Goal: Book appointment/travel/reservation

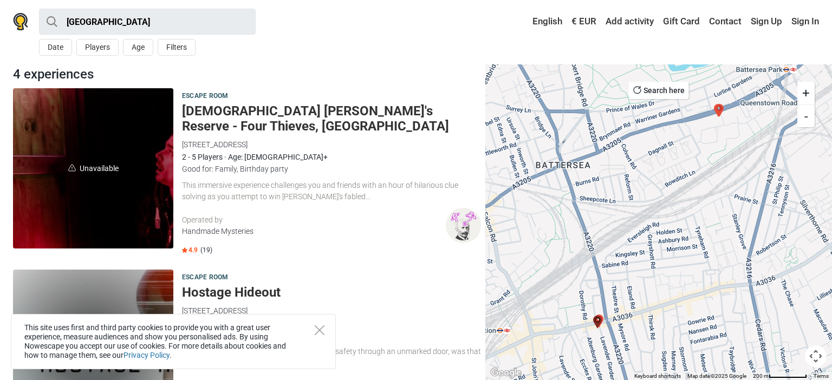
click at [257, 181] on div "This immersive experience challenges you and friends with an hour of hilarious …" at bounding box center [331, 191] width 299 height 23
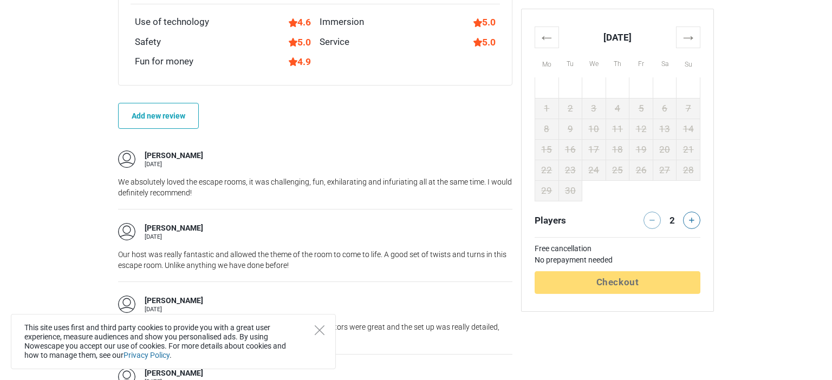
scroll to position [800, 0]
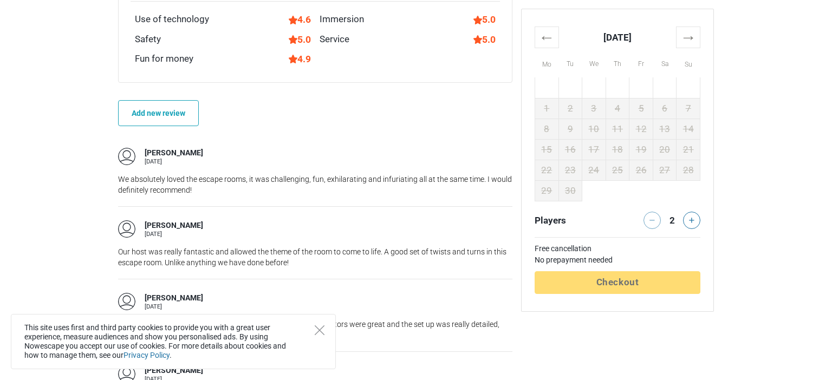
click at [484, 220] on div "Elliot 13 December 2018" at bounding box center [315, 228] width 394 height 17
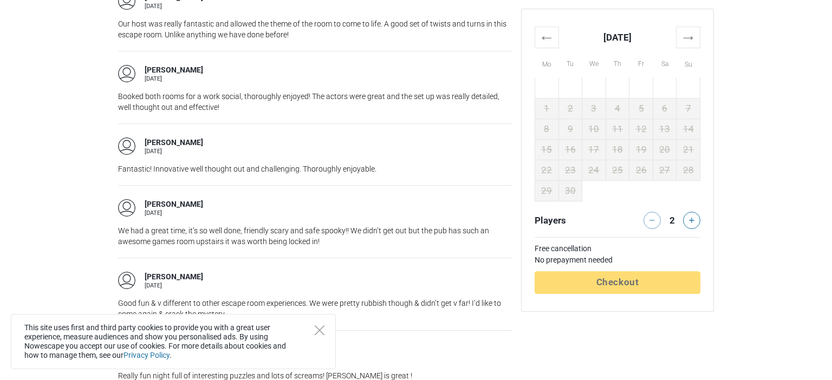
scroll to position [1029, 0]
click at [693, 35] on th "→" at bounding box center [688, 37] width 24 height 21
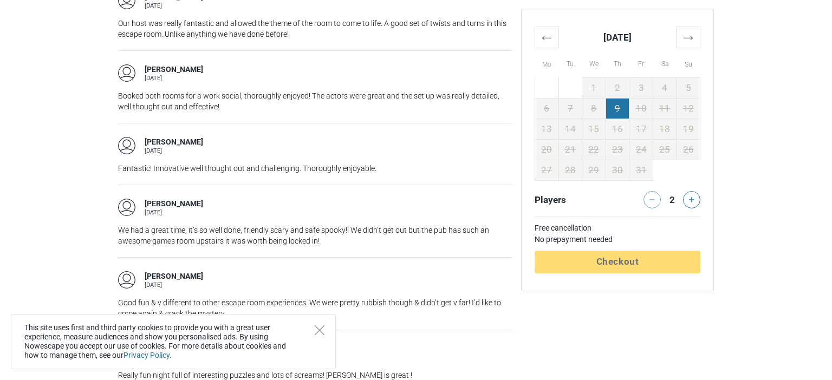
click at [621, 109] on td "9" at bounding box center [617, 108] width 24 height 21
click at [640, 108] on td "10" at bounding box center [641, 108] width 24 height 21
click at [691, 199] on icon at bounding box center [691, 199] width 5 height 5
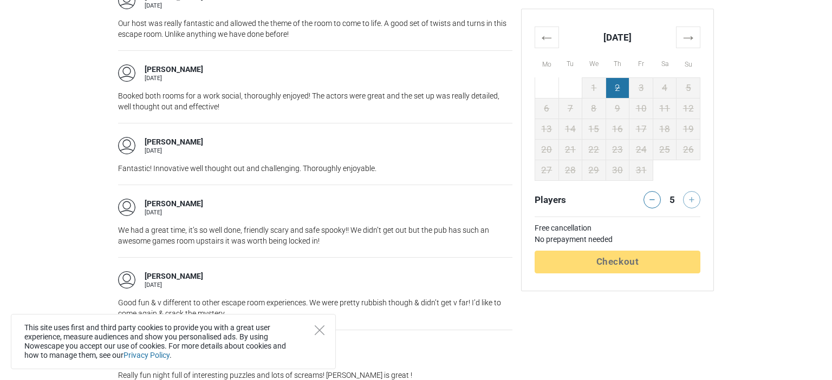
click at [627, 97] on td "2" at bounding box center [617, 87] width 24 height 21
click at [646, 109] on tbody "29 30 1 2 3 4 5 6 7 8 9 10 11 12 13 14 15 16 17 18 19 20 21 22 23 24 25 26 27 2…" at bounding box center [617, 128] width 165 height 103
drag, startPoint x: 654, startPoint y: 112, endPoint x: 634, endPoint y: 109, distance: 20.8
click at [655, 112] on td "11" at bounding box center [665, 108] width 24 height 21
drag, startPoint x: 629, startPoint y: 109, endPoint x: 620, endPoint y: 109, distance: 9.2
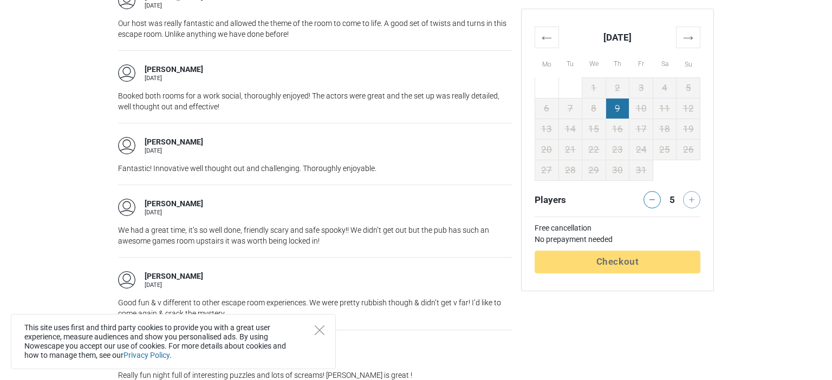
click at [629, 109] on tr "6 7 8 9 10 11 12" at bounding box center [617, 108] width 165 height 21
click at [620, 109] on td "9" at bounding box center [617, 108] width 24 height 21
drag, startPoint x: 619, startPoint y: 109, endPoint x: 610, endPoint y: 109, distance: 9.2
click at [618, 109] on td "9" at bounding box center [617, 108] width 24 height 21
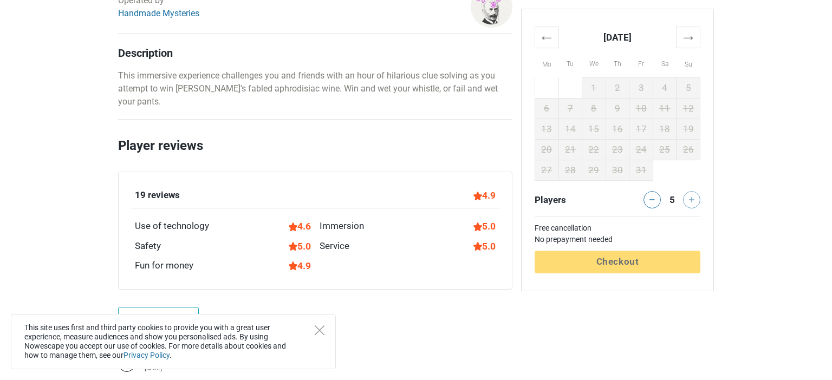
scroll to position [343, 0]
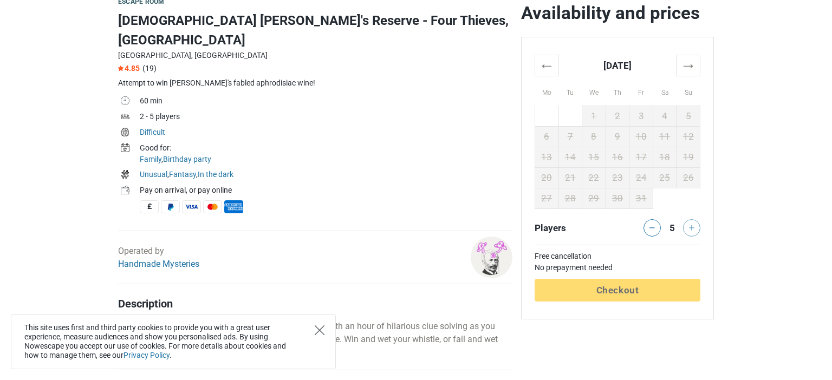
click at [317, 333] on icon "Close" at bounding box center [320, 330] width 10 height 10
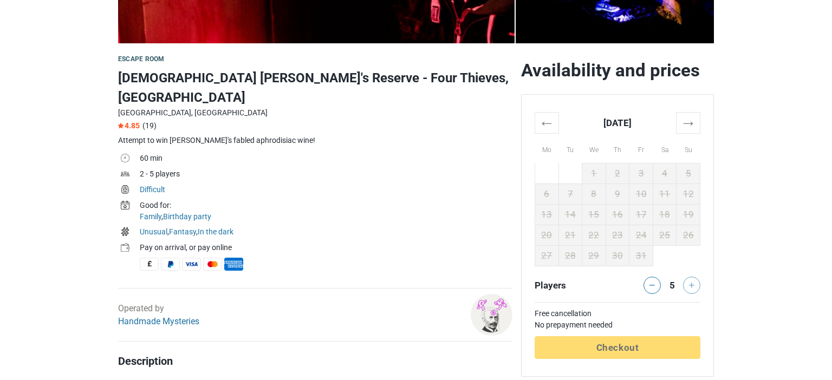
scroll to position [286, 0]
click at [692, 125] on th "→" at bounding box center [688, 122] width 24 height 21
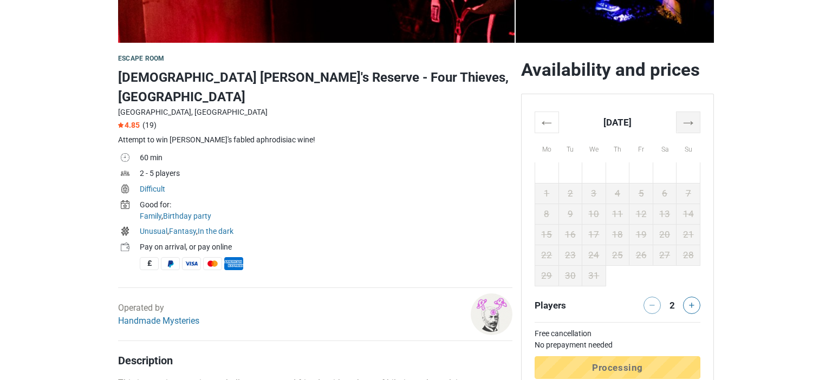
click at [692, 125] on th "→" at bounding box center [688, 122] width 24 height 21
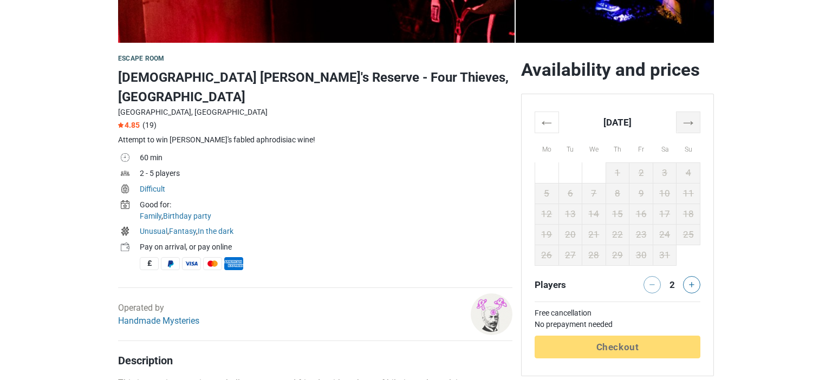
click at [692, 125] on th "→" at bounding box center [688, 122] width 24 height 21
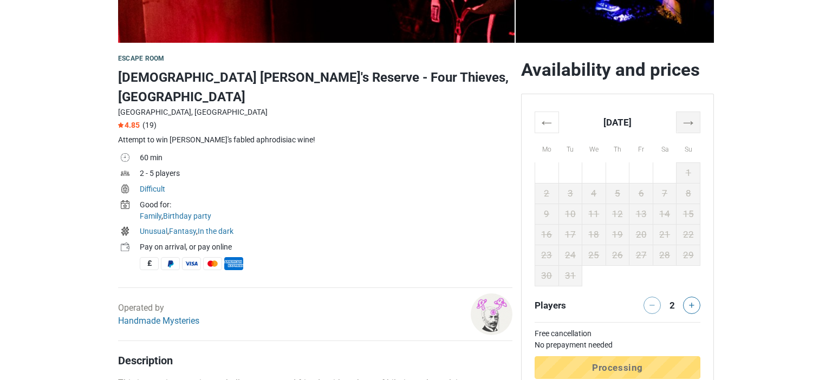
click at [692, 125] on th "→" at bounding box center [688, 122] width 24 height 21
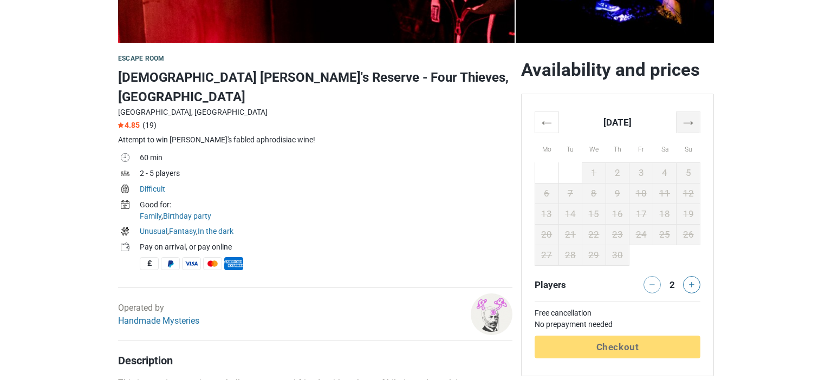
click at [692, 125] on th "→" at bounding box center [688, 122] width 24 height 21
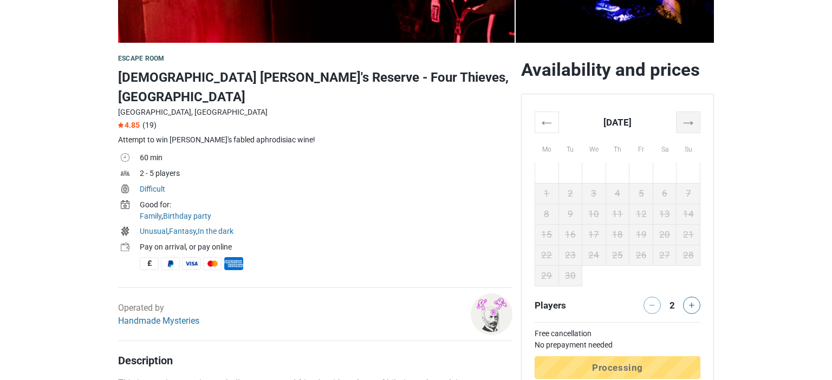
click at [692, 125] on th "→" at bounding box center [688, 122] width 24 height 21
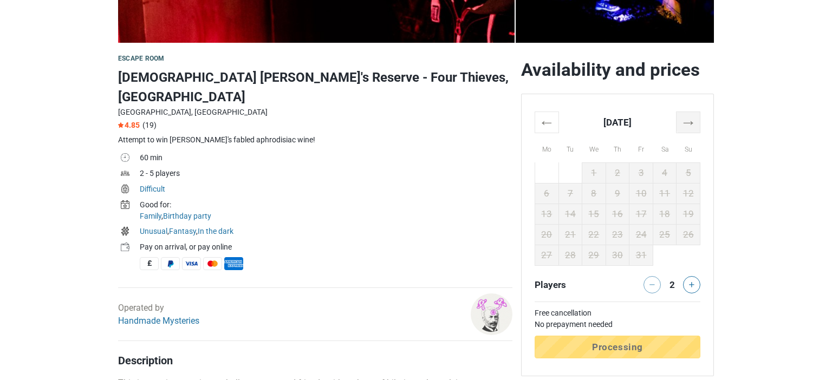
click at [692, 125] on th "→" at bounding box center [688, 122] width 24 height 21
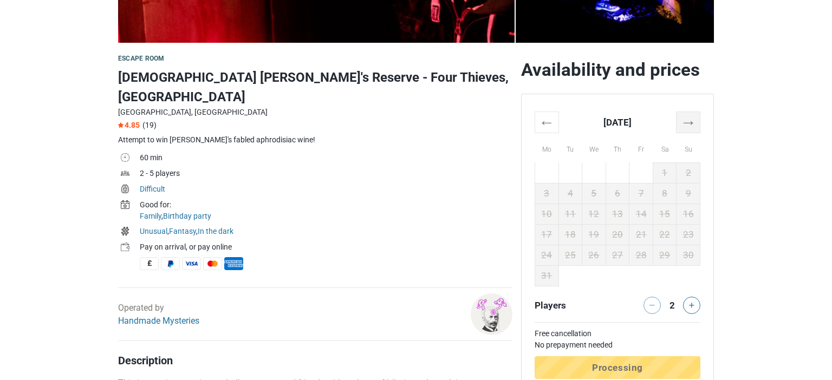
click at [692, 125] on th "→" at bounding box center [688, 122] width 24 height 21
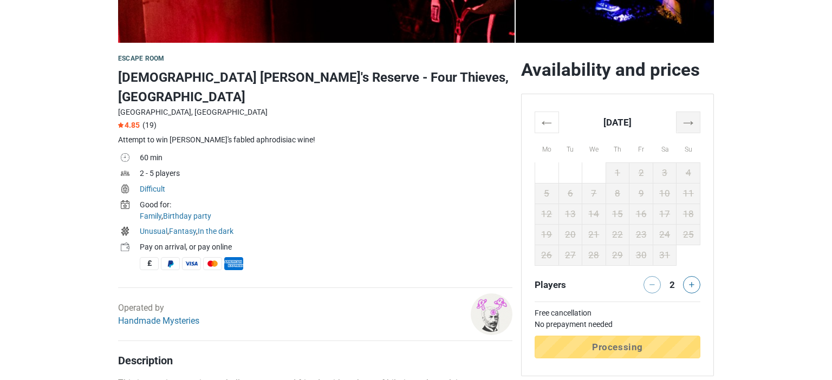
click at [692, 125] on th "→" at bounding box center [688, 122] width 24 height 21
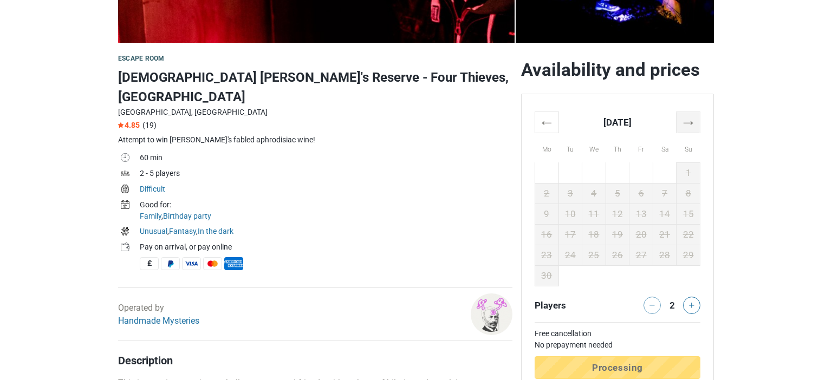
click at [692, 125] on th "→" at bounding box center [688, 122] width 24 height 21
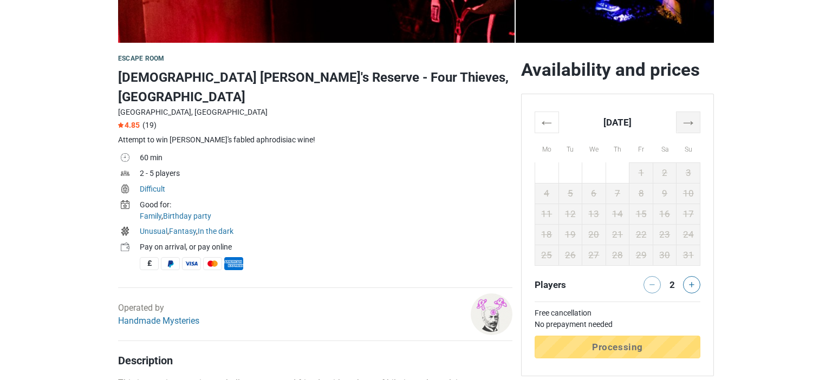
click at [692, 125] on th "→" at bounding box center [688, 122] width 24 height 21
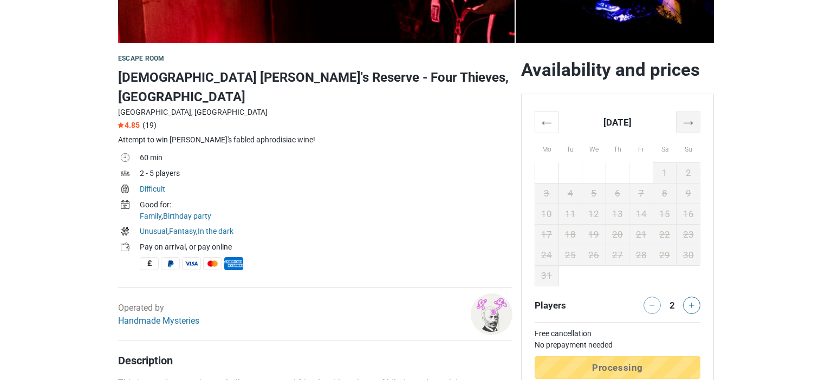
click at [692, 125] on th "→" at bounding box center [688, 122] width 24 height 21
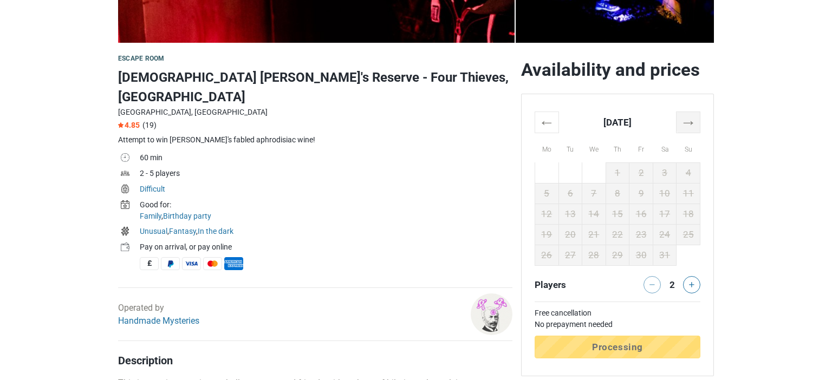
click at [692, 125] on th "→" at bounding box center [688, 122] width 24 height 21
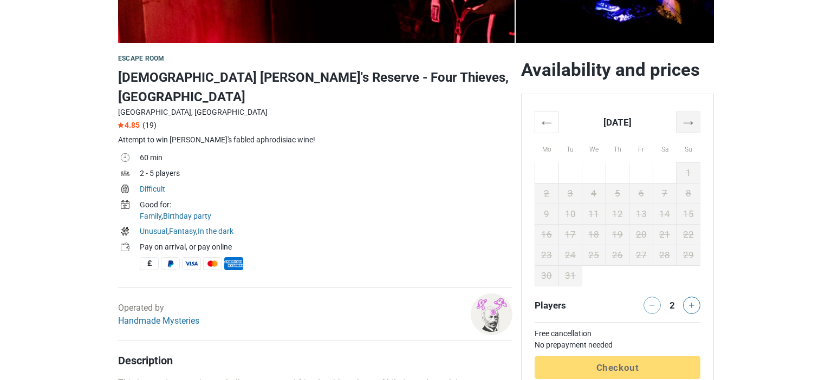
click at [692, 125] on th "→" at bounding box center [688, 122] width 24 height 21
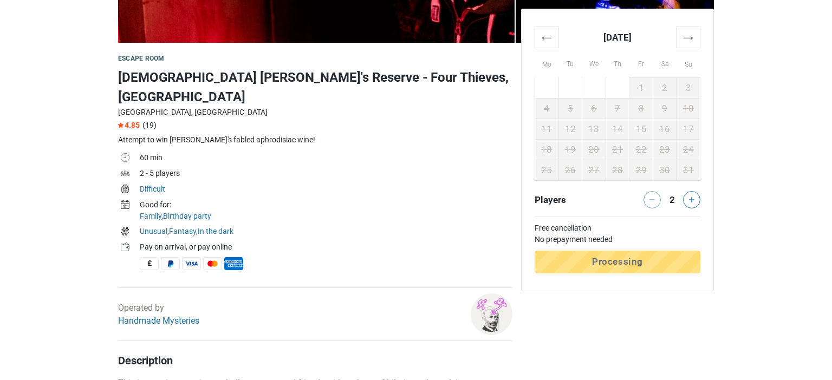
scroll to position [515, 0]
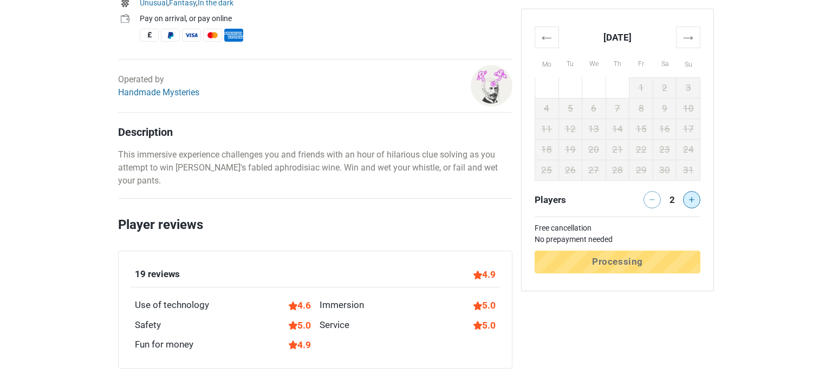
click at [689, 201] on icon at bounding box center [691, 199] width 5 height 5
click at [686, 35] on th "→" at bounding box center [688, 37] width 24 height 21
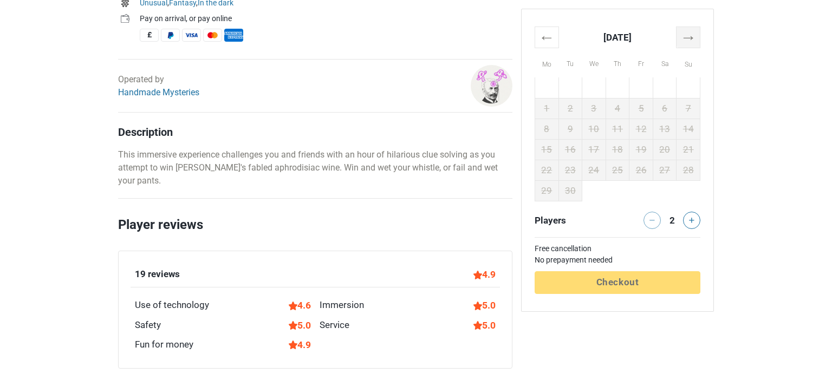
click at [686, 35] on th "→" at bounding box center [688, 37] width 24 height 21
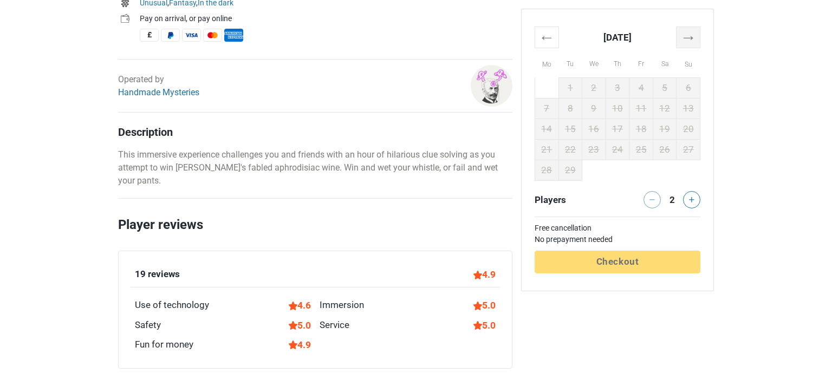
click at [686, 35] on th "→" at bounding box center [688, 37] width 24 height 21
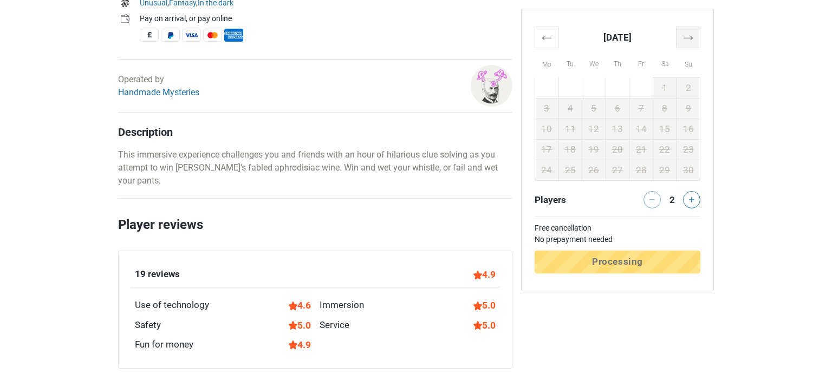
click at [686, 35] on th "→" at bounding box center [688, 37] width 24 height 21
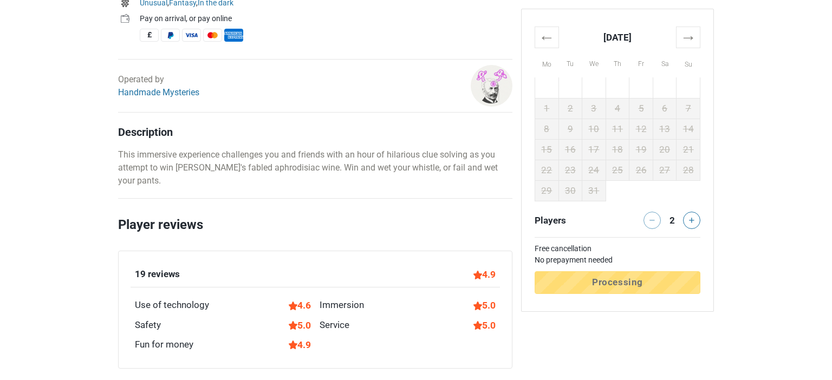
scroll to position [0, 0]
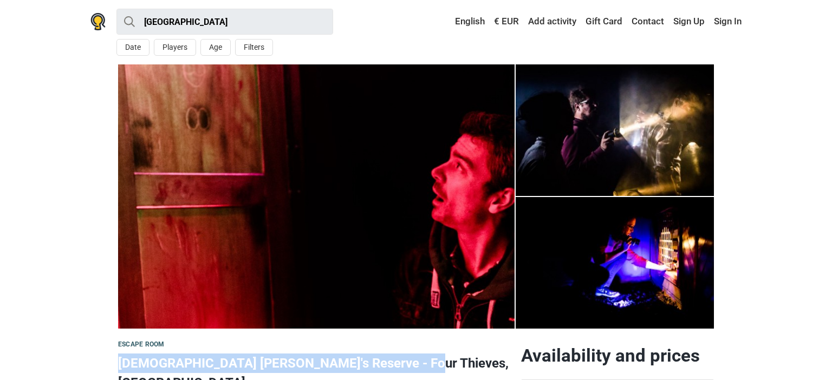
drag, startPoint x: 395, startPoint y: 364, endPoint x: 114, endPoint y: 363, distance: 280.5
copy h1 "[DEMOGRAPHIC_DATA] [PERSON_NAME]'s Reserve - Four Thieves, [GEOGRAPHIC_DATA]"
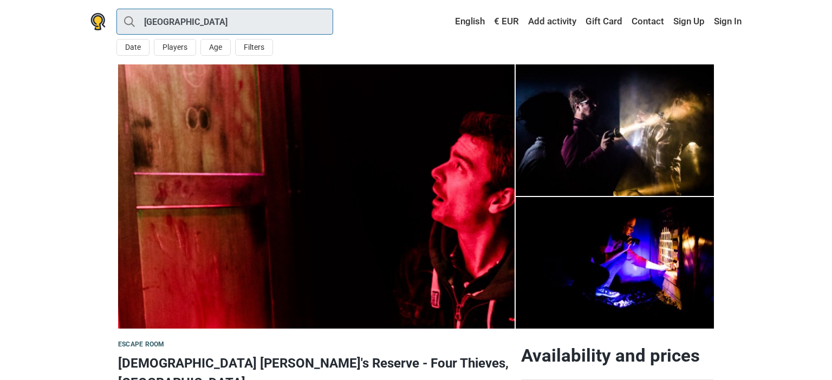
drag, startPoint x: 184, startPoint y: 21, endPoint x: 106, endPoint y: 24, distance: 78.1
click at [116, 24] on input "[GEOGRAPHIC_DATA]" at bounding box center [224, 22] width 217 height 26
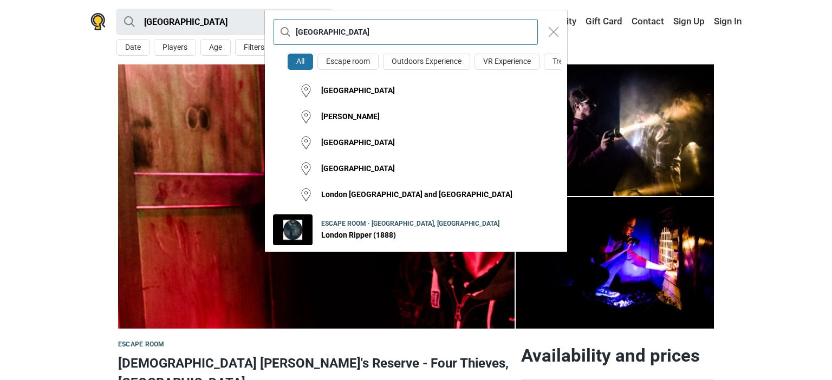
drag, startPoint x: 349, startPoint y: 36, endPoint x: 214, endPoint y: 29, distance: 135.1
click at [274, 31] on input "[GEOGRAPHIC_DATA]" at bounding box center [406, 32] width 264 height 26
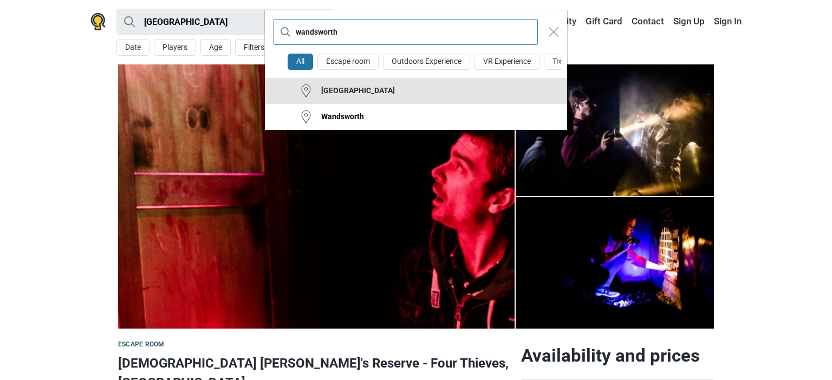
type input "wandsworth"
click at [361, 90] on div "[GEOGRAPHIC_DATA]" at bounding box center [353, 91] width 82 height 11
type input "[GEOGRAPHIC_DATA]"
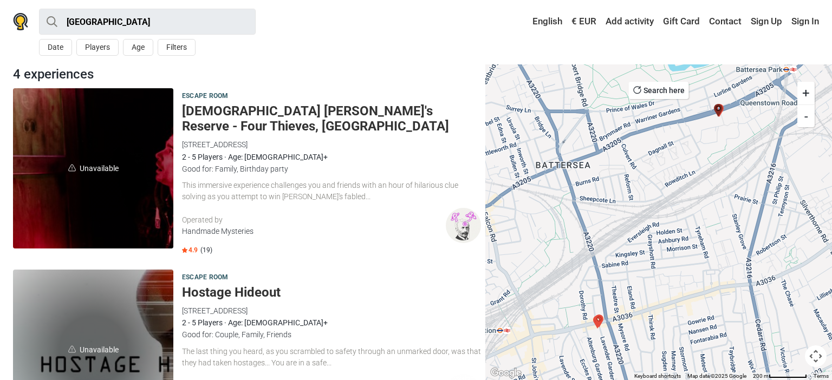
click at [222, 285] on h5 "Hostage Hideout" at bounding box center [331, 293] width 299 height 16
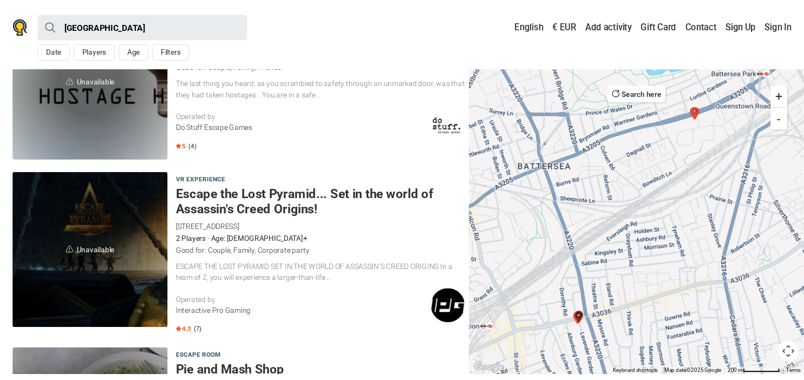
scroll to position [94, 0]
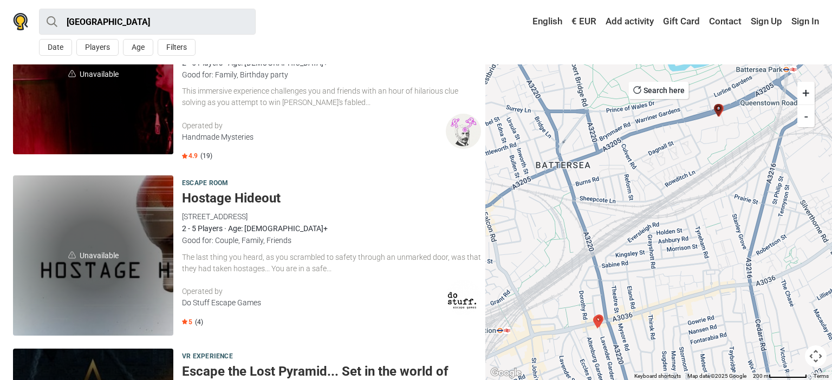
drag, startPoint x: 335, startPoint y: 187, endPoint x: 179, endPoint y: 190, distance: 156.0
click at [179, 190] on div "Unavailable Escape room Hostage Hideout 279 Battersea Park Rd, London SW11 4NE,…" at bounding box center [247, 255] width 477 height 169
copy h5 "Hostage Hideout"
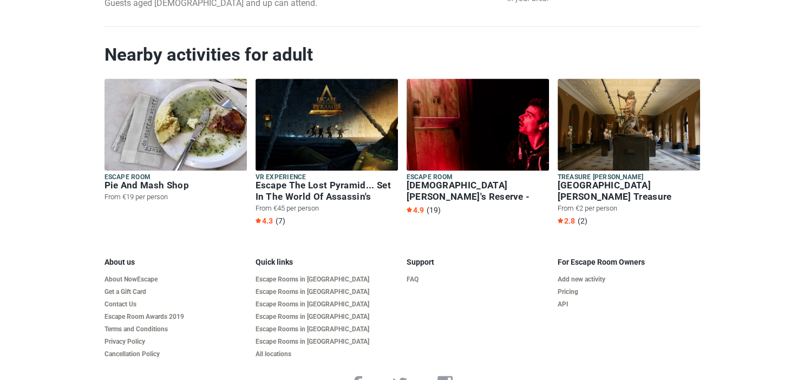
scroll to position [1608, 0]
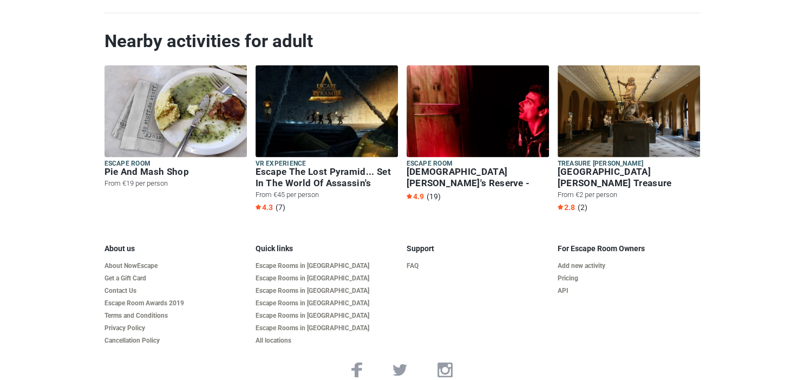
click at [473, 159] on h5 "Escape room" at bounding box center [478, 163] width 142 height 9
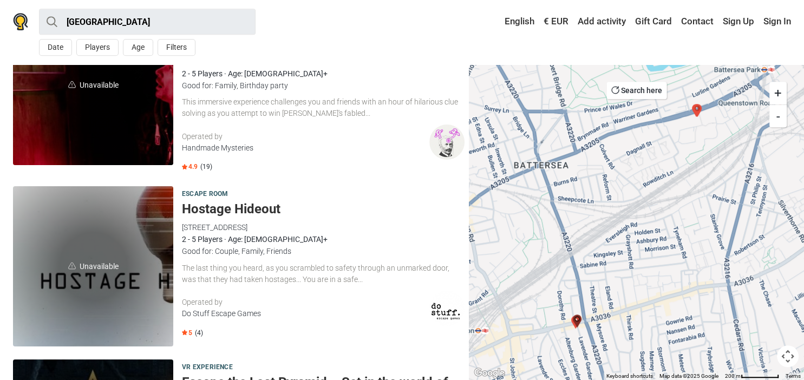
scroll to position [45, 0]
